Goal: Register for event/course

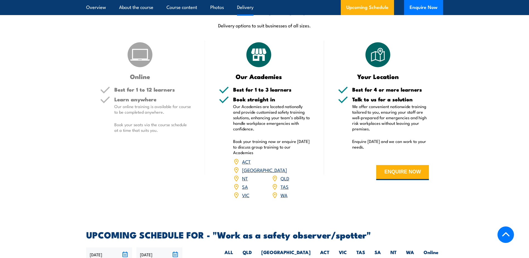
scroll to position [642, 0]
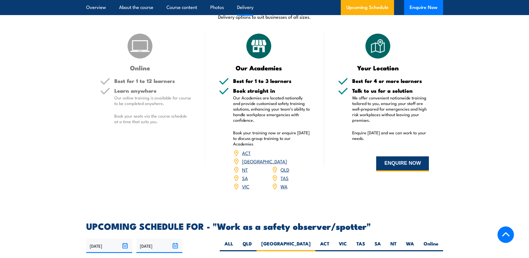
click at [405, 170] on button "ENQUIRE NOW" at bounding box center [402, 163] width 53 height 15
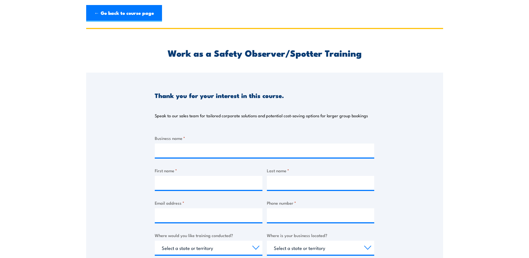
click at [47, 136] on section "Work as a Safety Observer/Spotter Training Thank you for your interest in this …" at bounding box center [264, 209] width 529 height 363
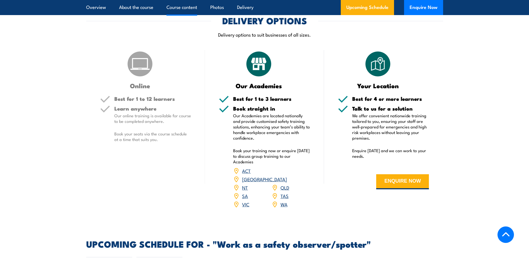
scroll to position [642, 0]
